Goal: Find specific page/section: Find specific page/section

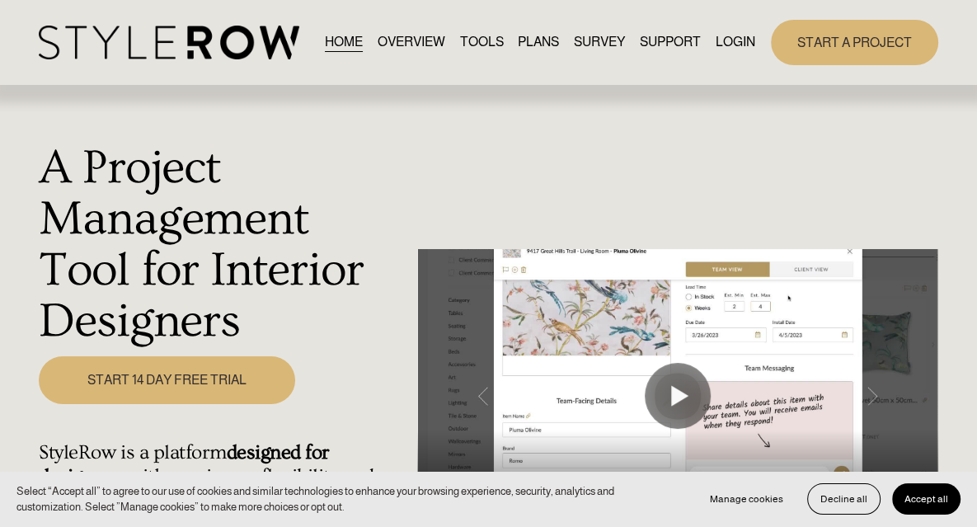
click at [727, 51] on link "LOGIN" at bounding box center [735, 42] width 40 height 22
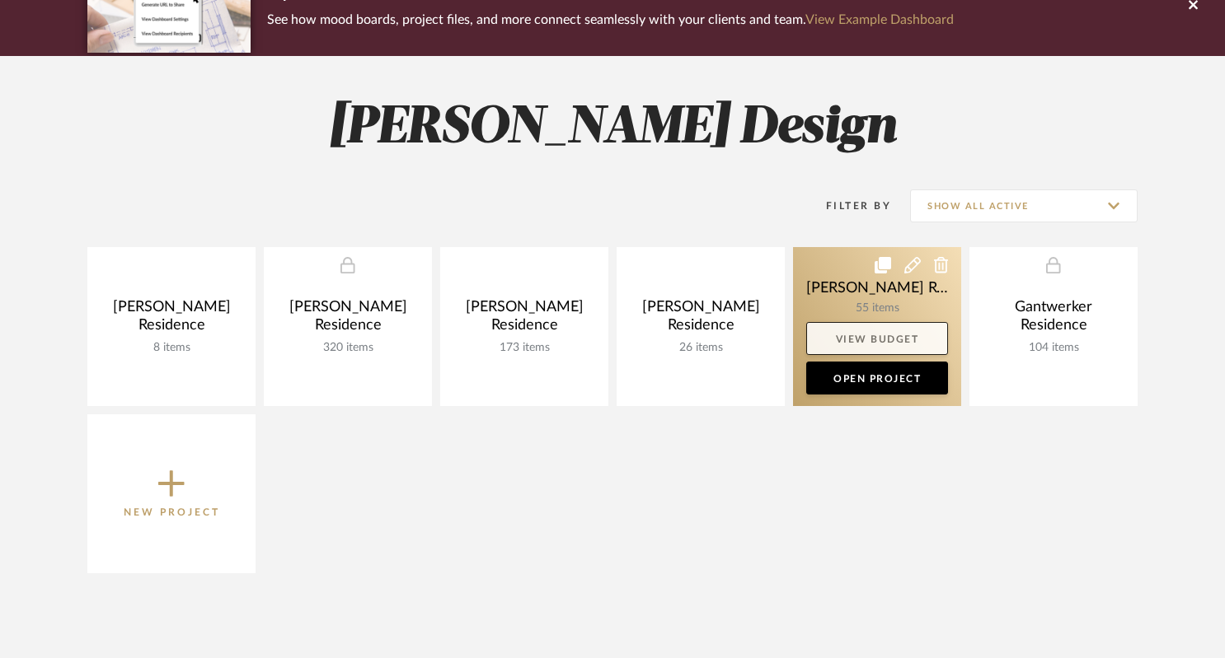
scroll to position [206, 0]
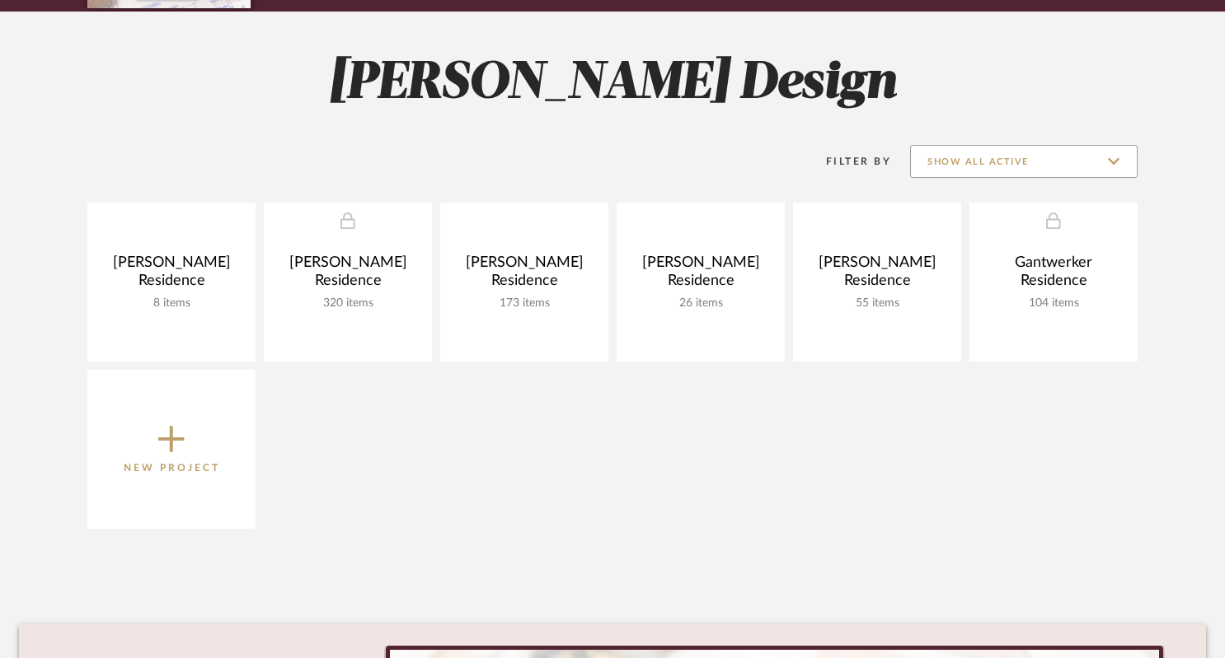
click at [1109, 160] on input "Show All Active" at bounding box center [1023, 161] width 227 height 33
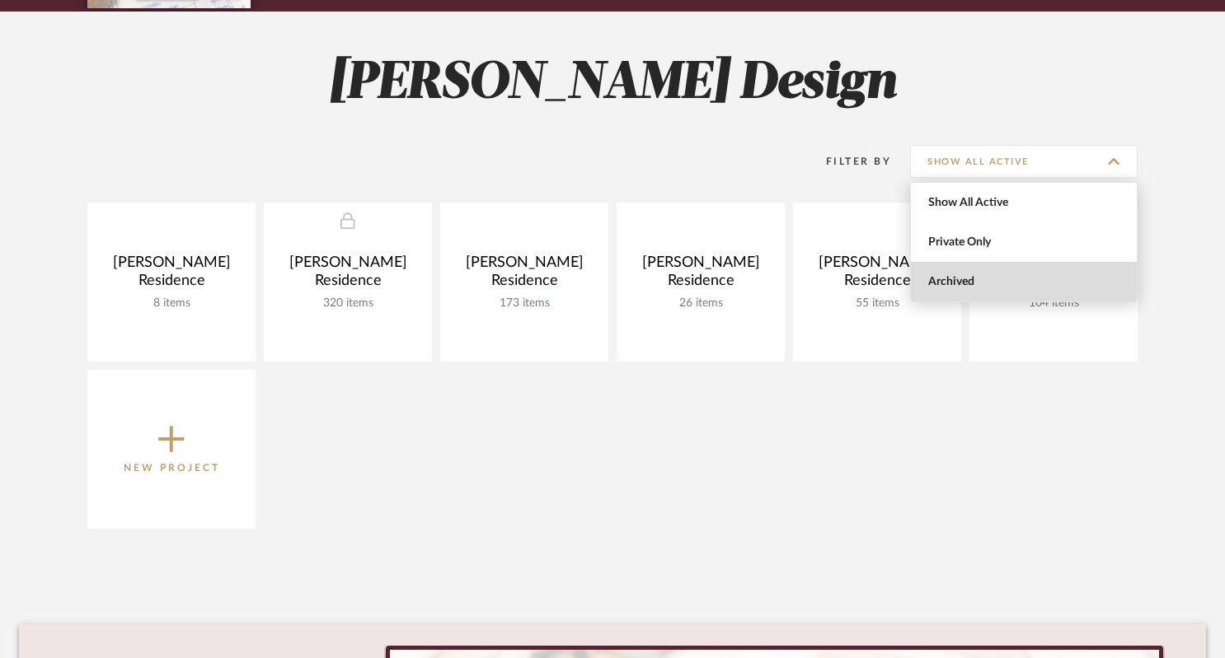
click at [969, 283] on span "Archived" at bounding box center [1025, 282] width 195 height 14
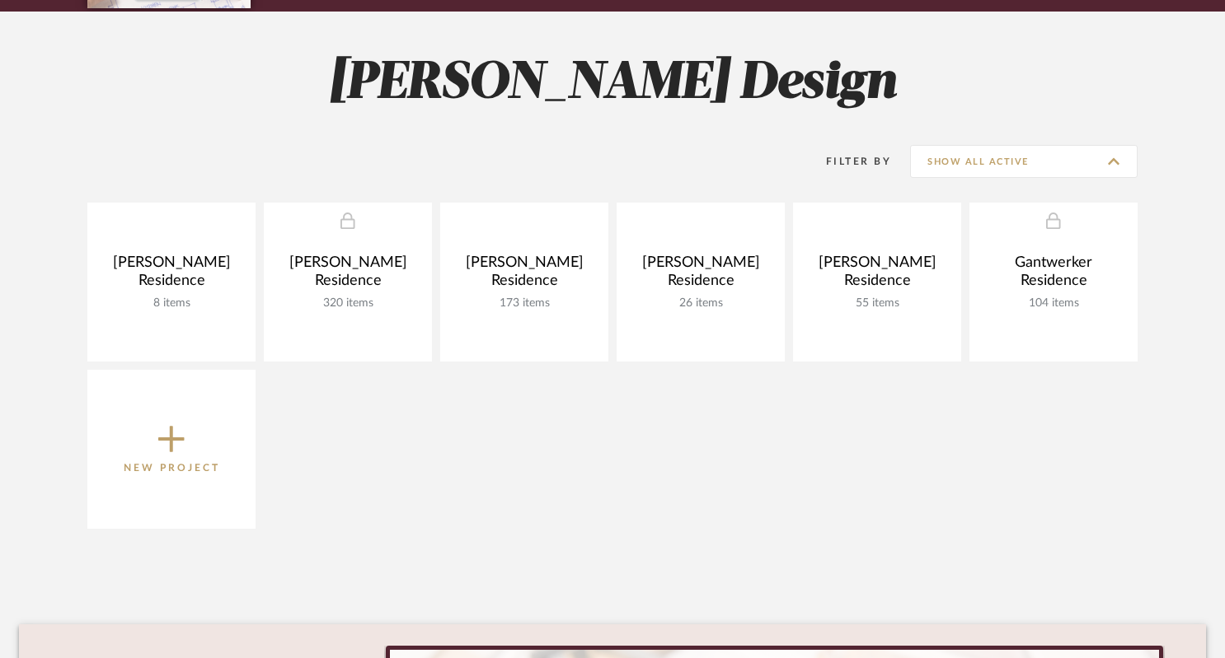
type input "Archived"
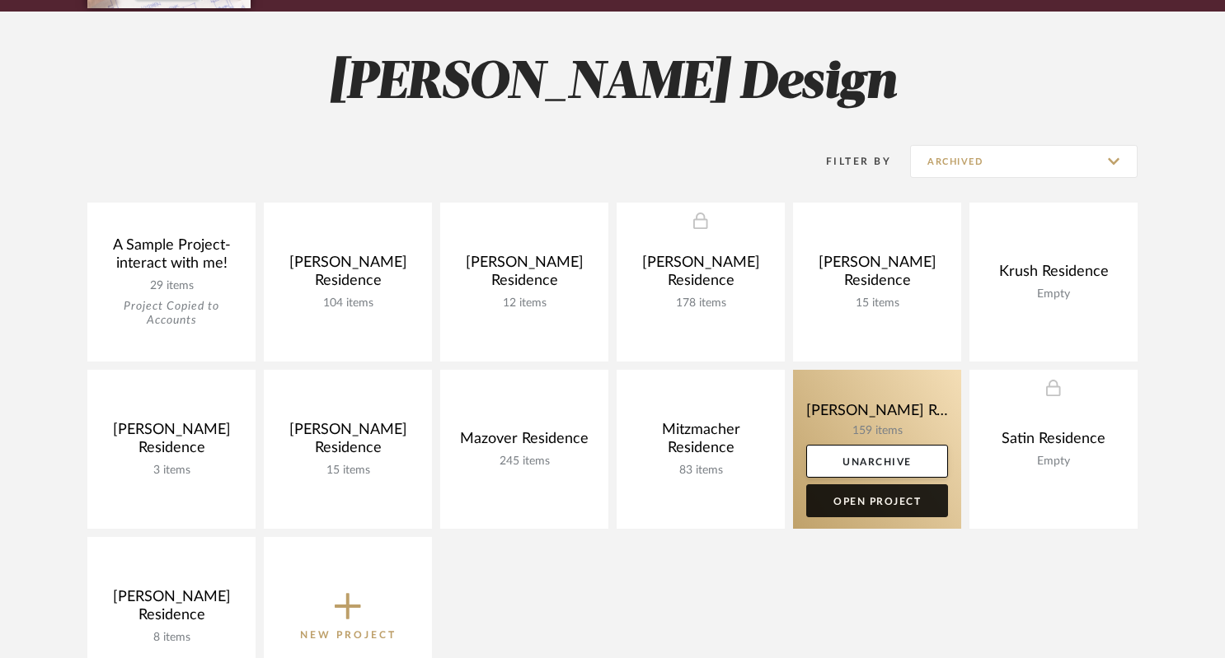
click at [893, 509] on link "Open Project" at bounding box center [877, 501] width 142 height 33
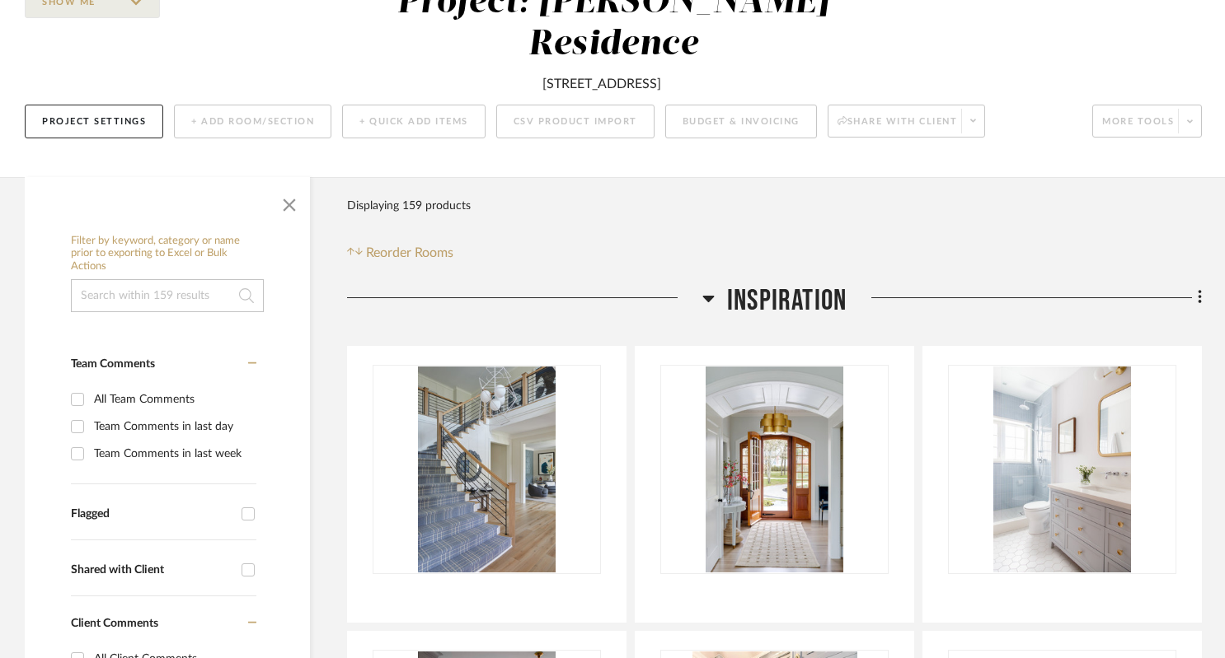
scroll to position [412, 0]
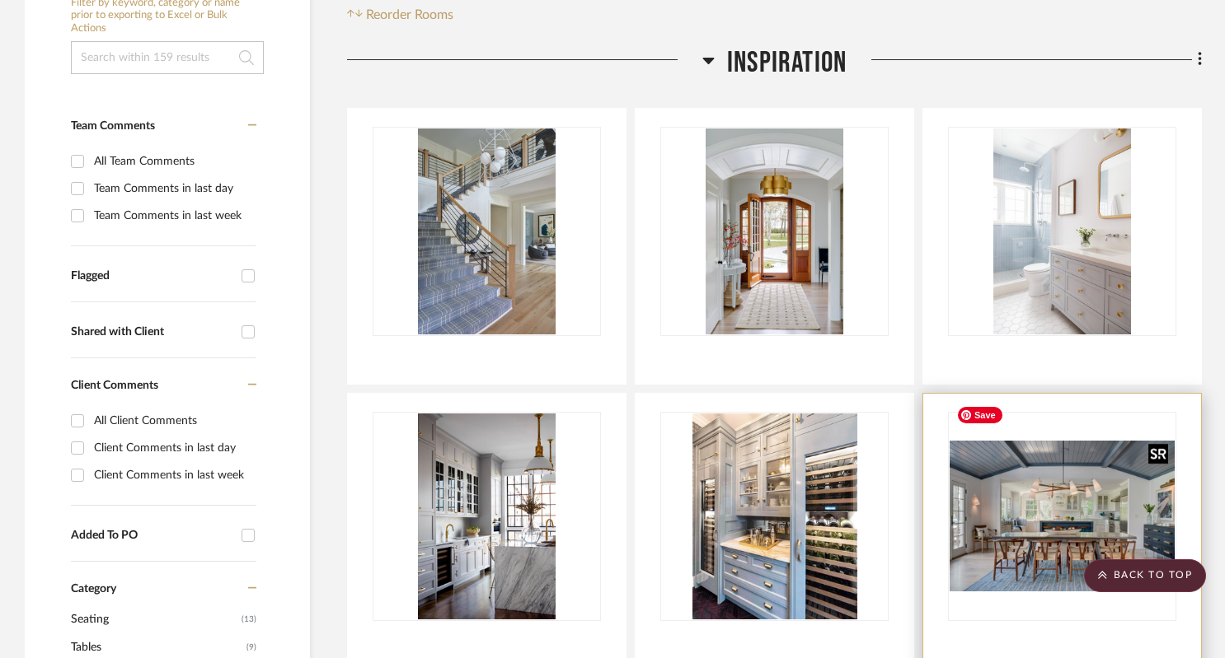
click at [1010, 463] on img "0" at bounding box center [1061, 516] width 225 height 151
click at [1042, 466] on img "0" at bounding box center [1061, 516] width 225 height 151
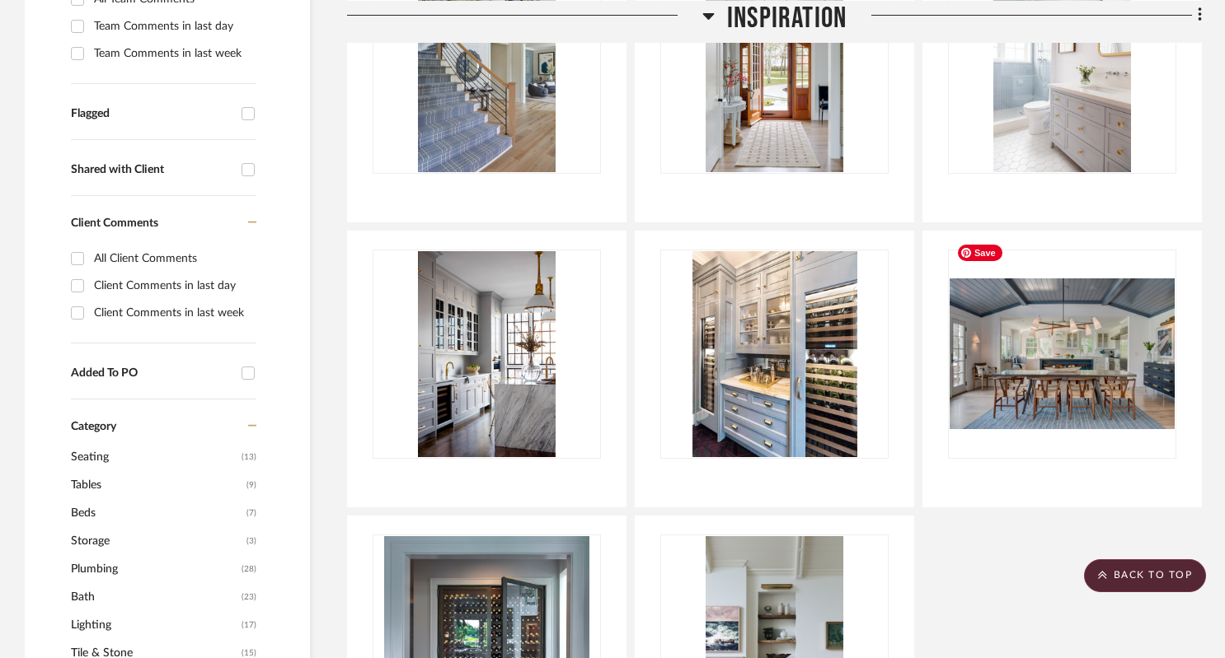
scroll to position [618, 0]
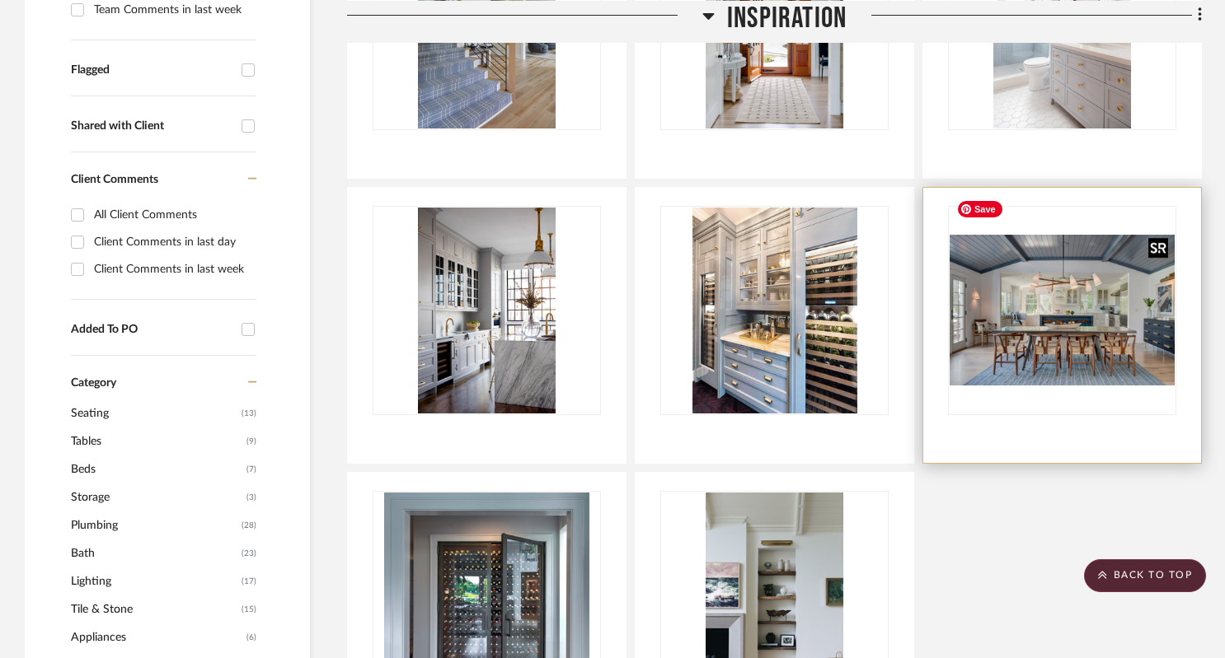
click at [1083, 317] on img "0" at bounding box center [1061, 310] width 225 height 151
click at [1055, 235] on img "0" at bounding box center [1061, 310] width 225 height 151
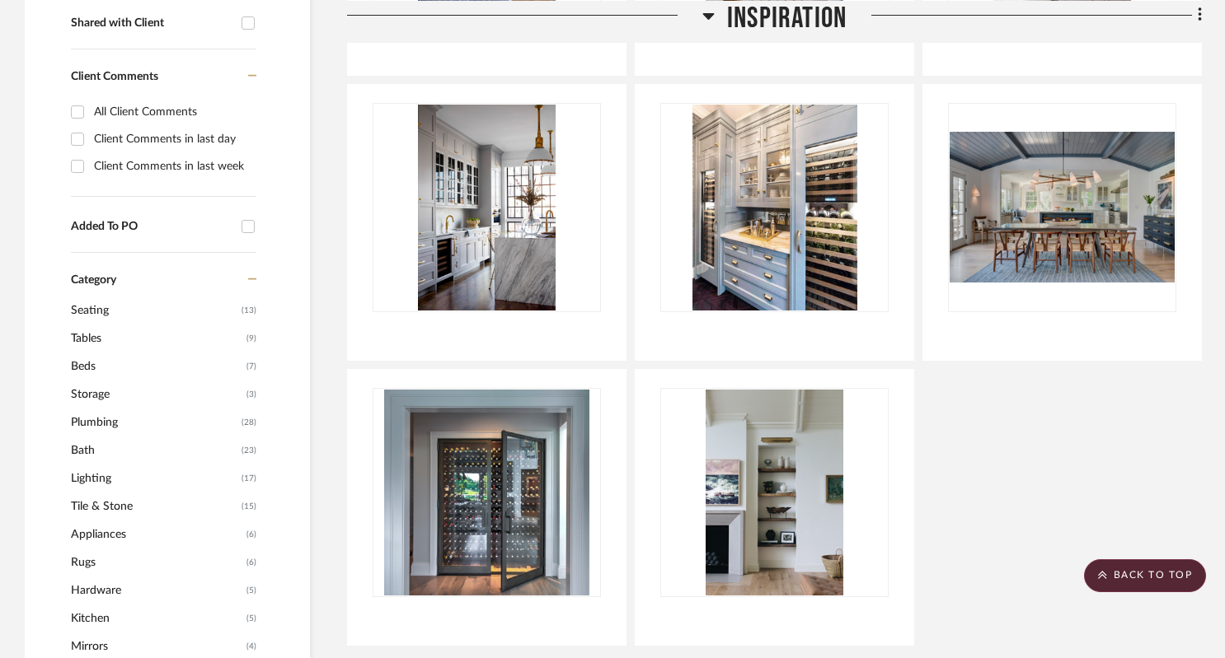
scroll to position [927, 0]
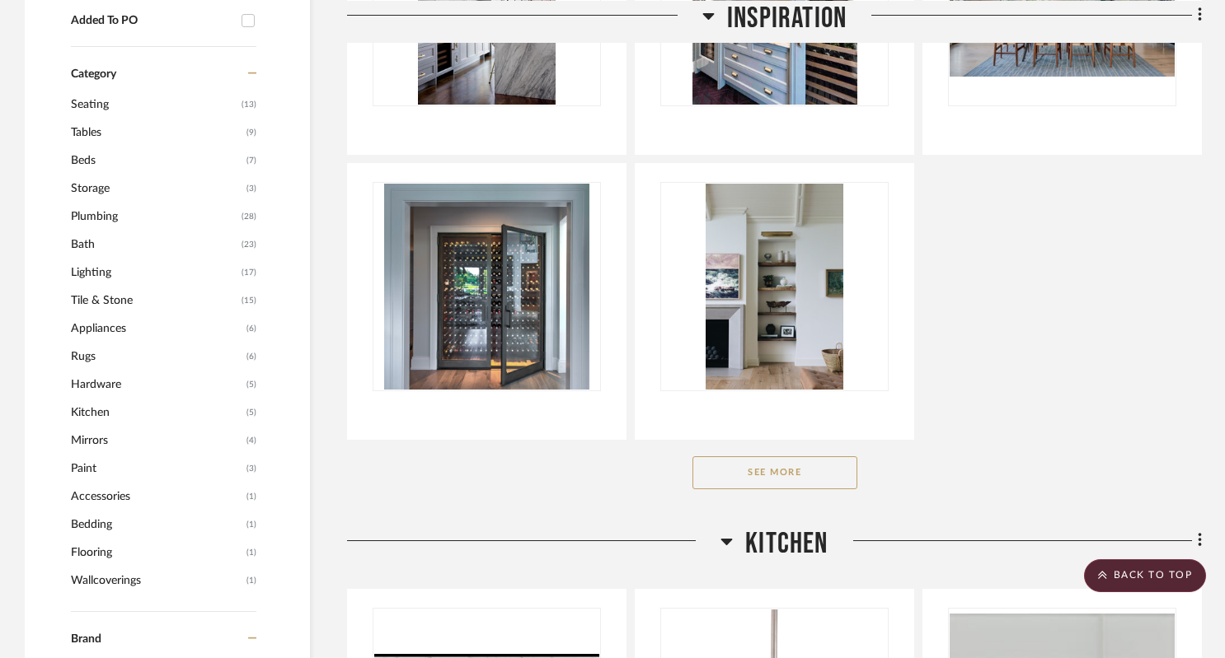
click at [792, 457] on button "See More" at bounding box center [774, 473] width 165 height 33
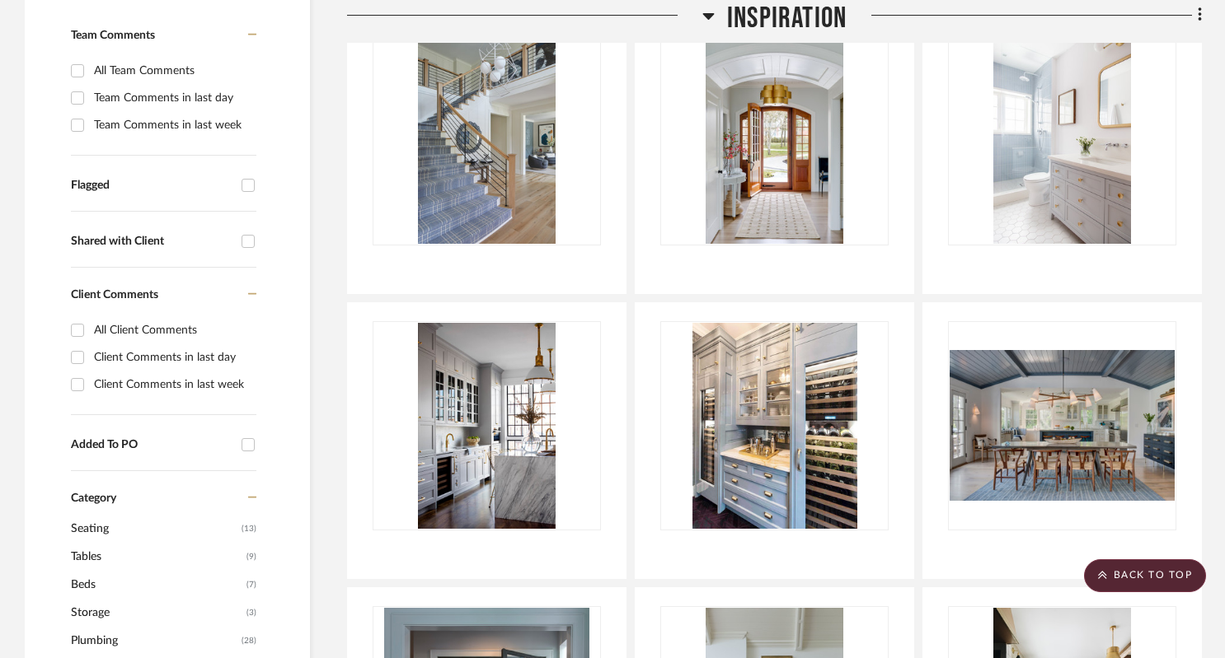
scroll to position [412, 0]
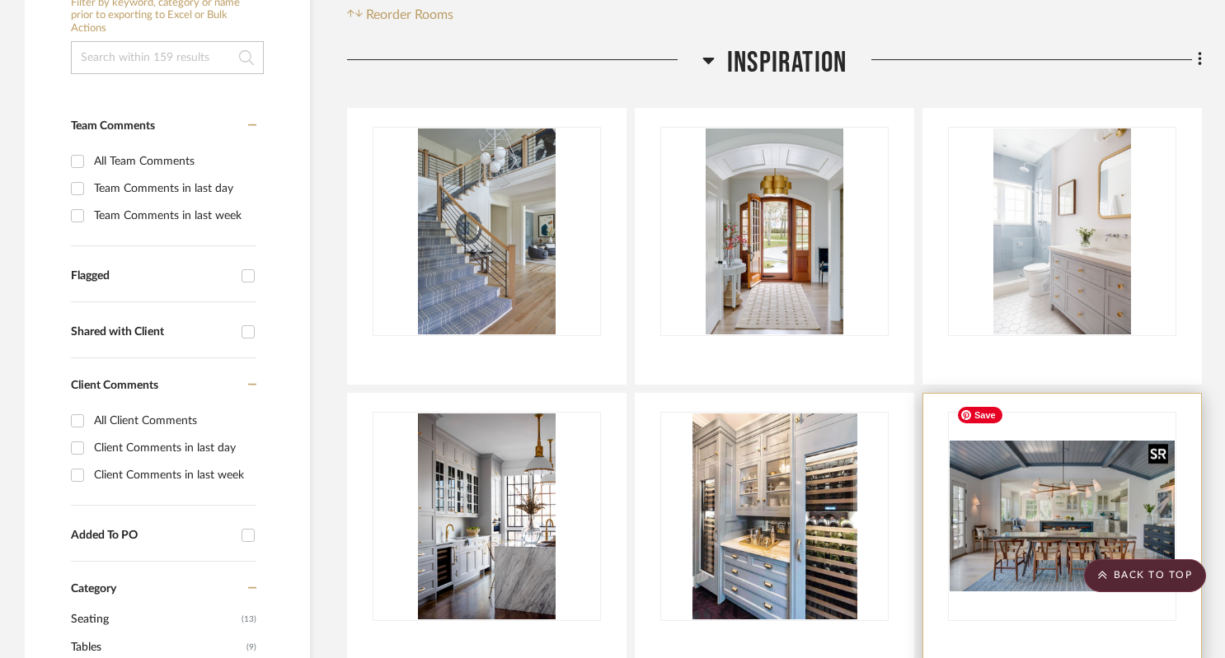
click at [1075, 441] on img "0" at bounding box center [1061, 516] width 225 height 151
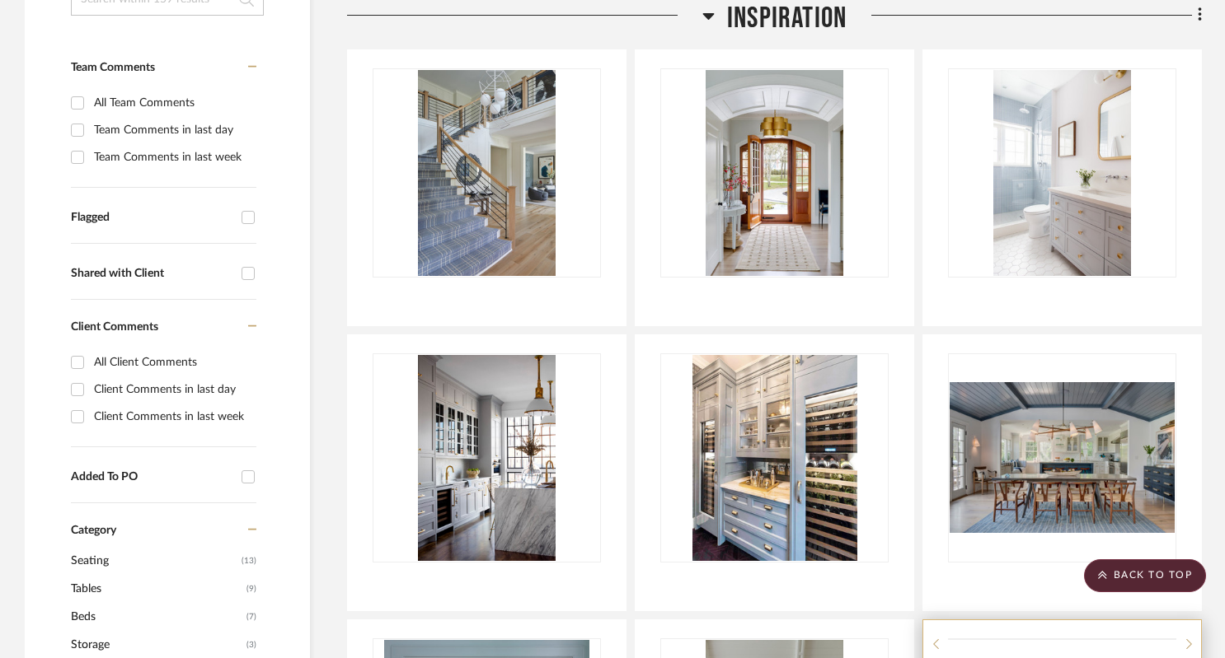
scroll to position [515, 0]
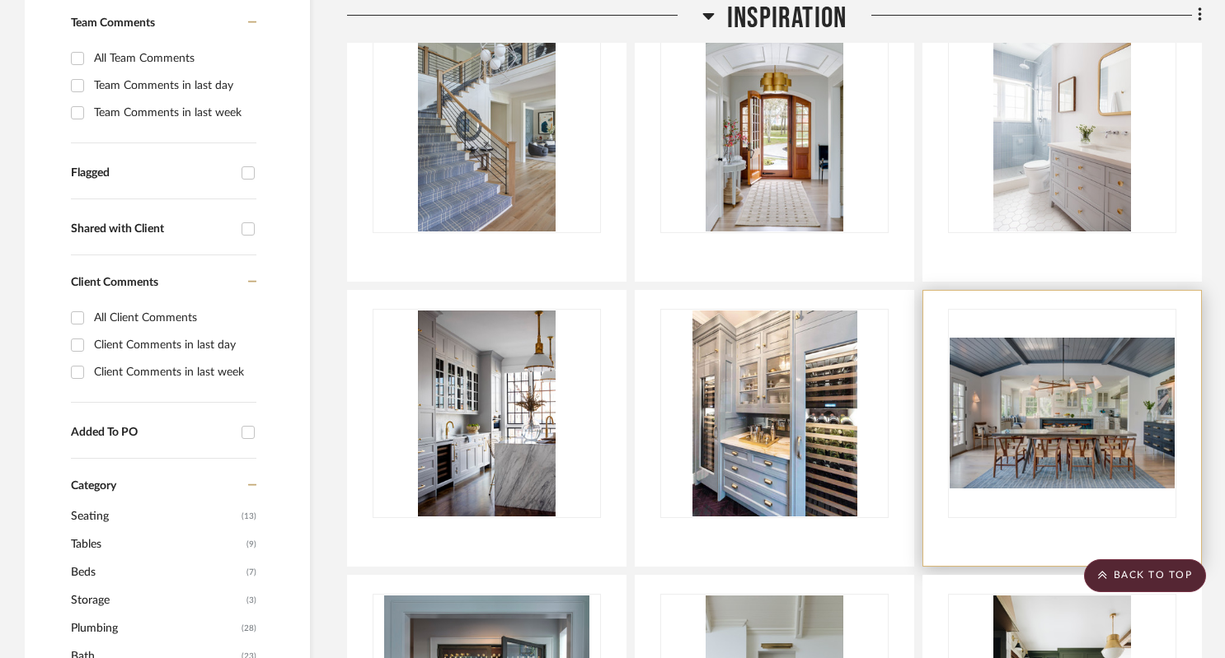
click at [1038, 515] on div at bounding box center [1062, 428] width 278 height 275
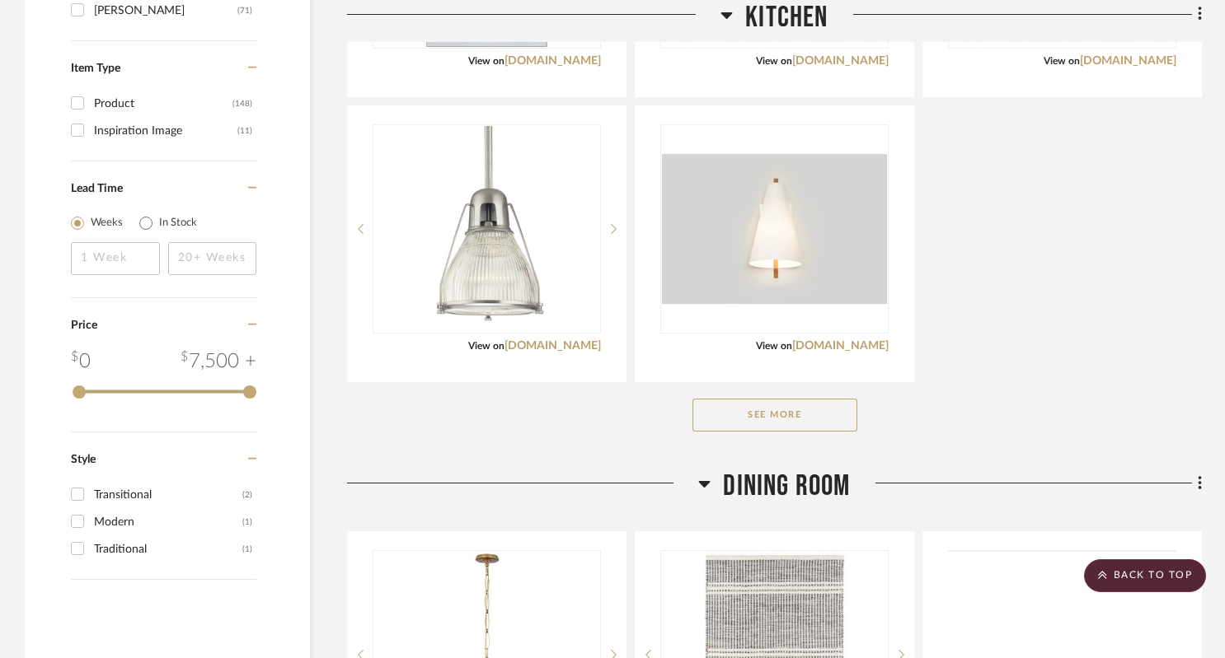
scroll to position [2472, 0]
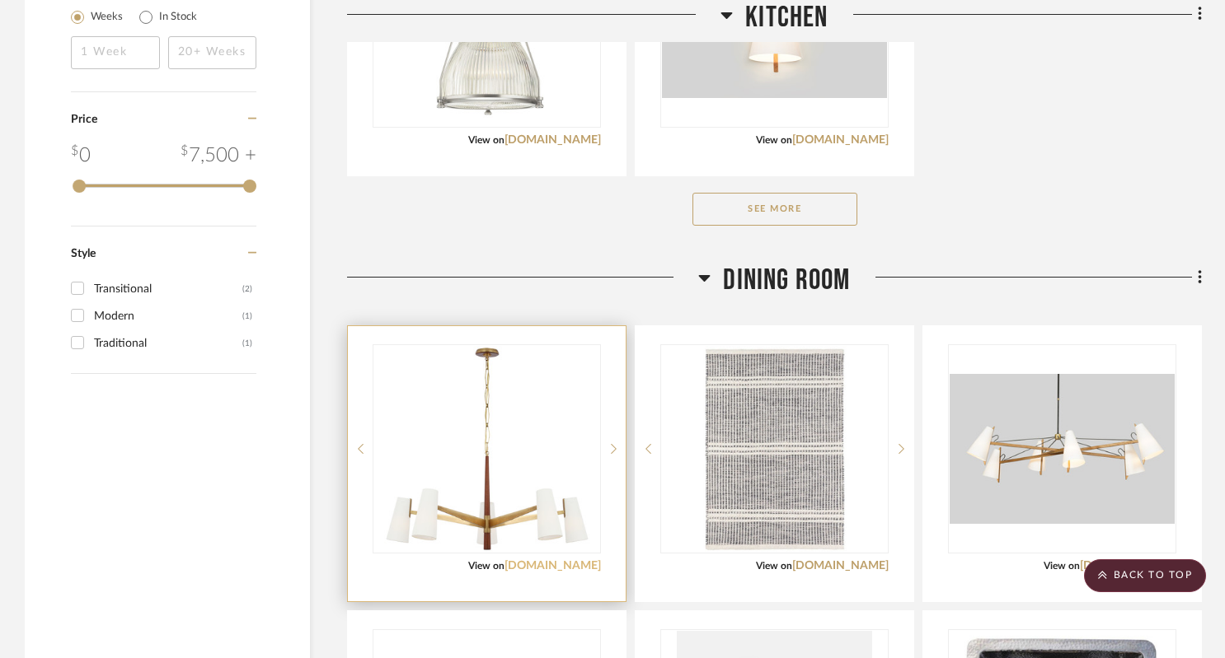
click at [564, 560] on link "visualcomfort.com" at bounding box center [552, 566] width 96 height 12
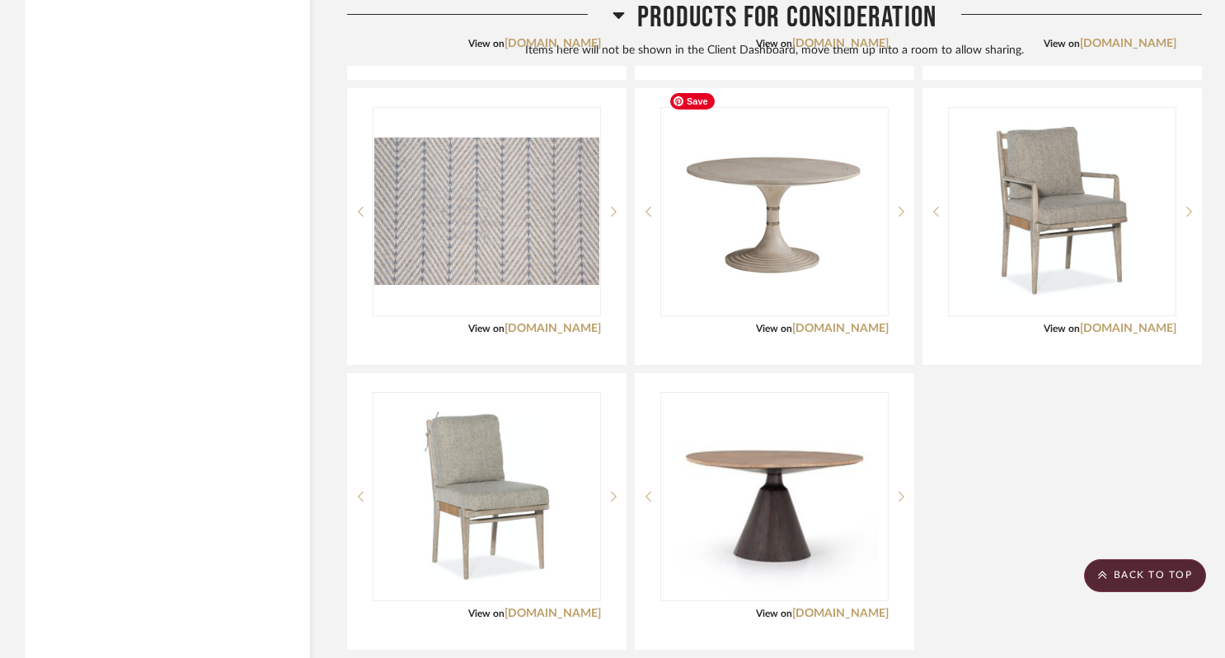
scroll to position [7129, 0]
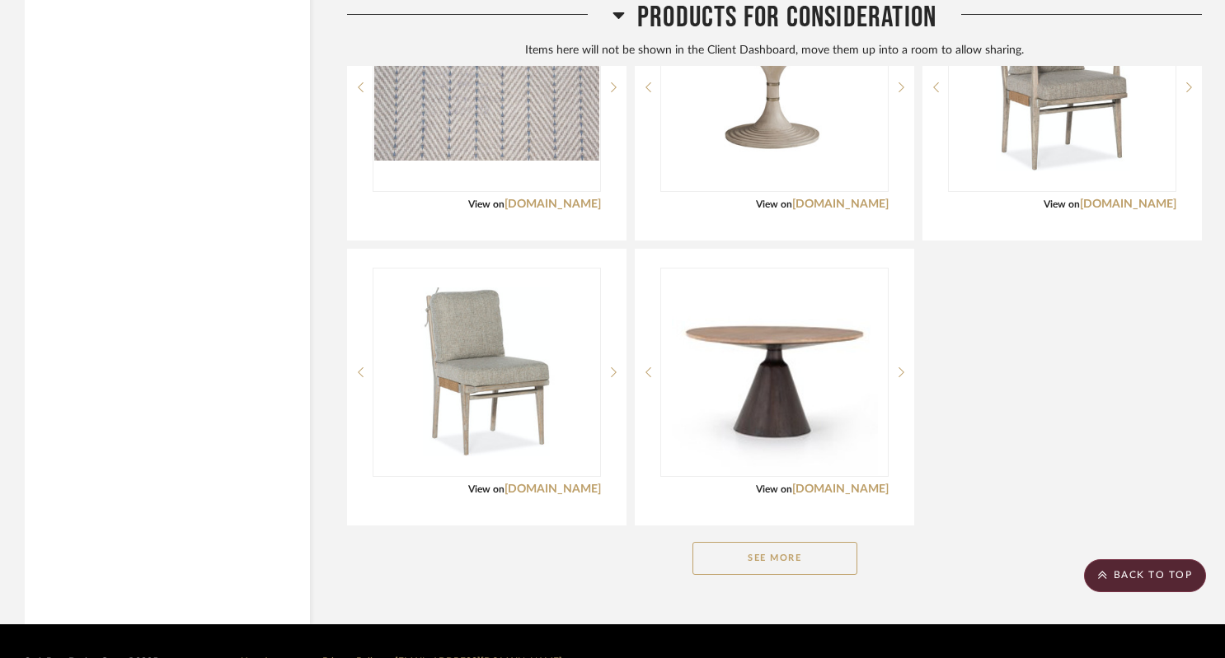
click at [797, 542] on button "See More" at bounding box center [774, 558] width 165 height 33
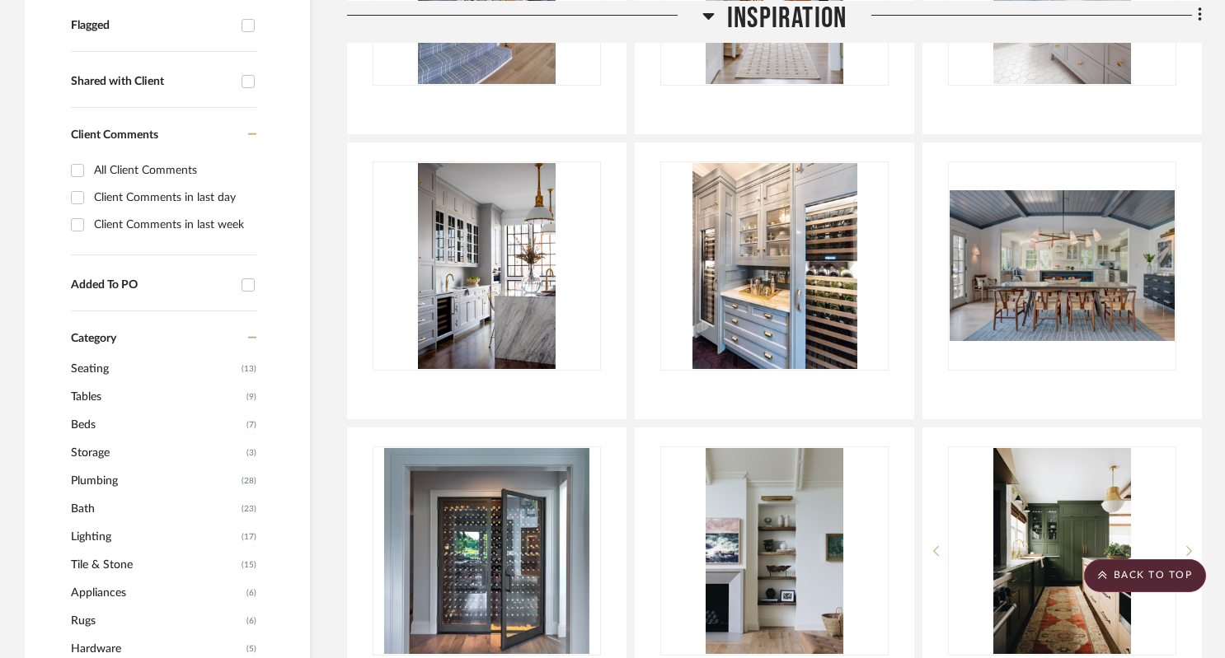
scroll to position [536, 0]
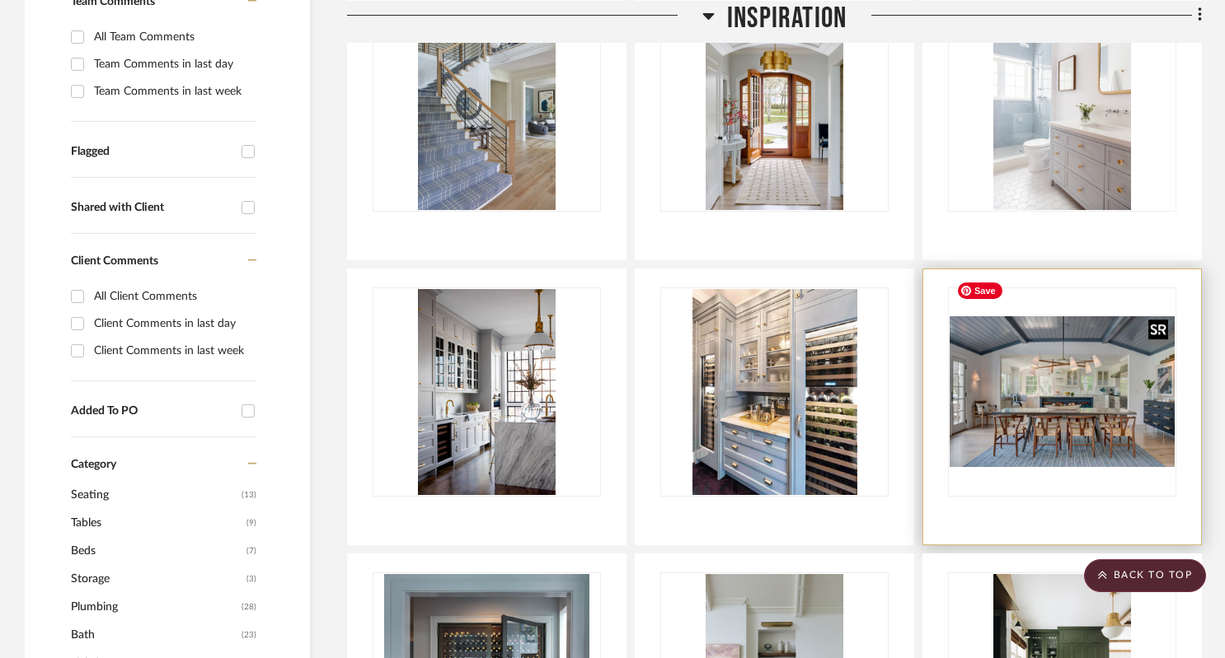
click at [1070, 369] on img "0" at bounding box center [1061, 391] width 225 height 151
